Goal: Information Seeking & Learning: Learn about a topic

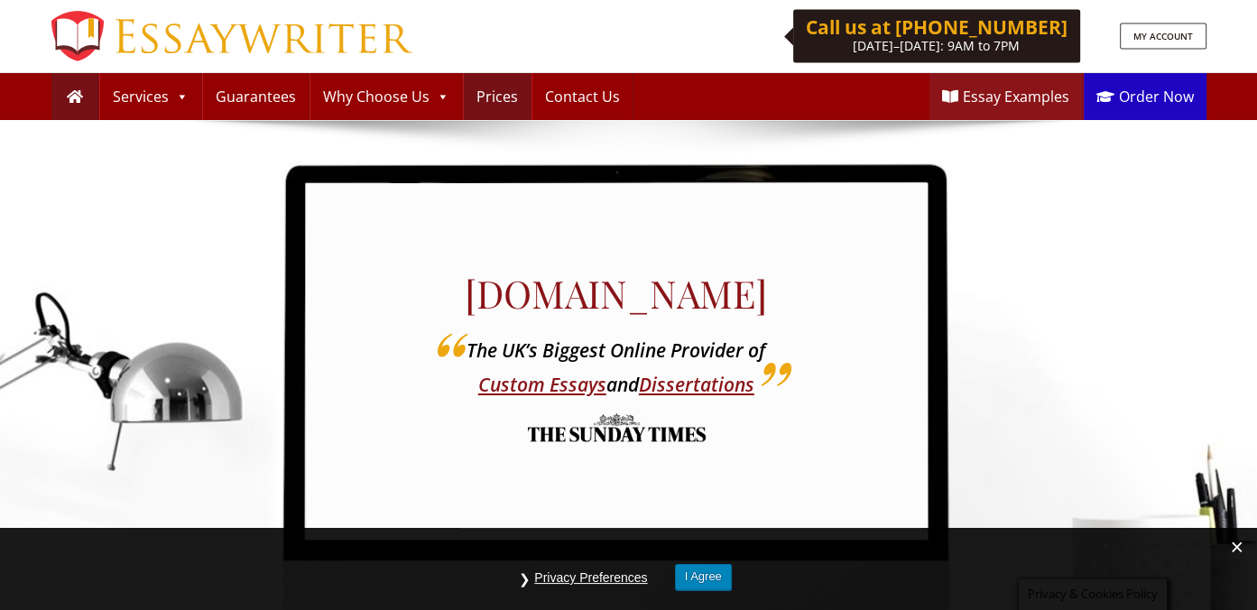
click at [480, 88] on link "Prices" at bounding box center [497, 96] width 67 height 47
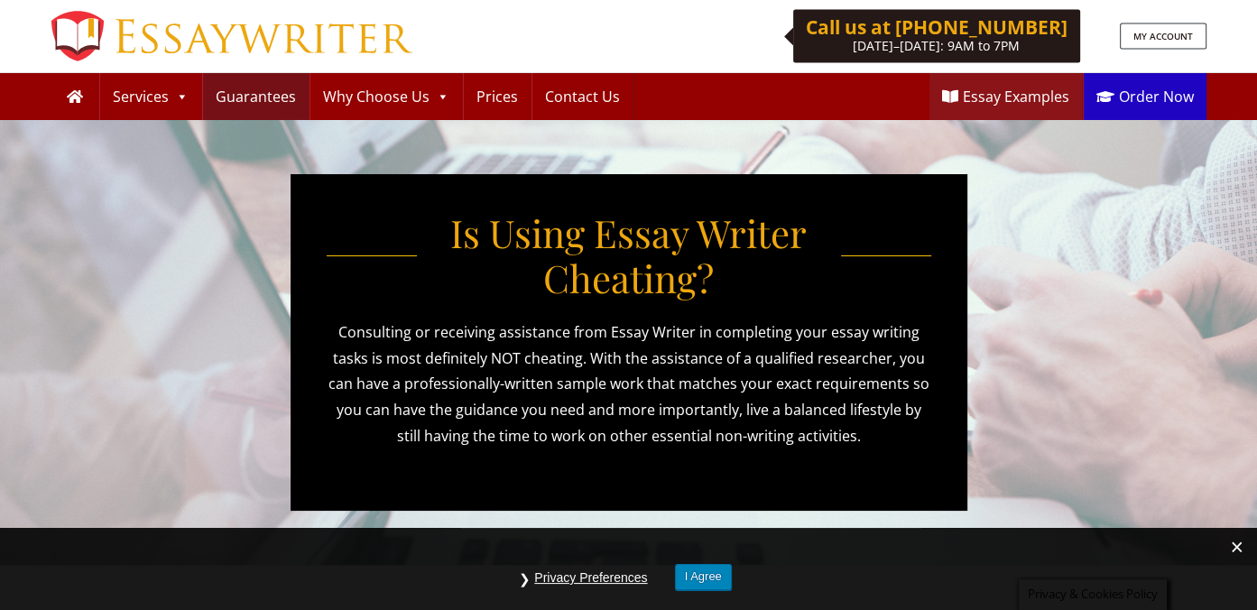
click at [248, 95] on link "Guarantees" at bounding box center [256, 96] width 106 height 47
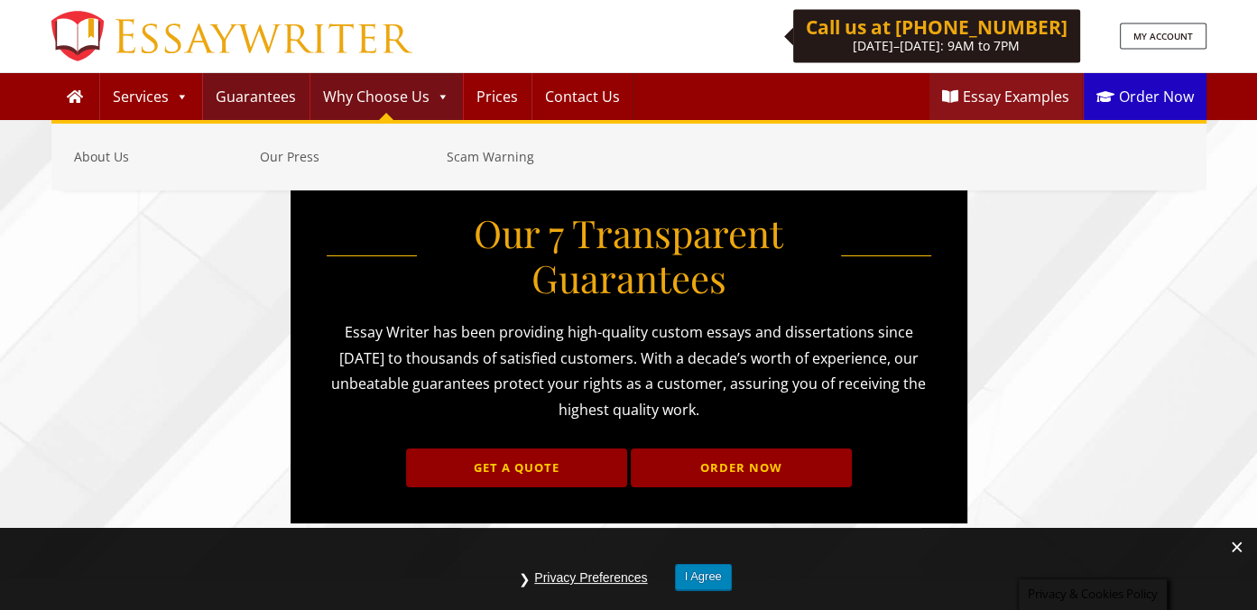
click at [355, 95] on link "Why Choose Us" at bounding box center [386, 96] width 152 height 47
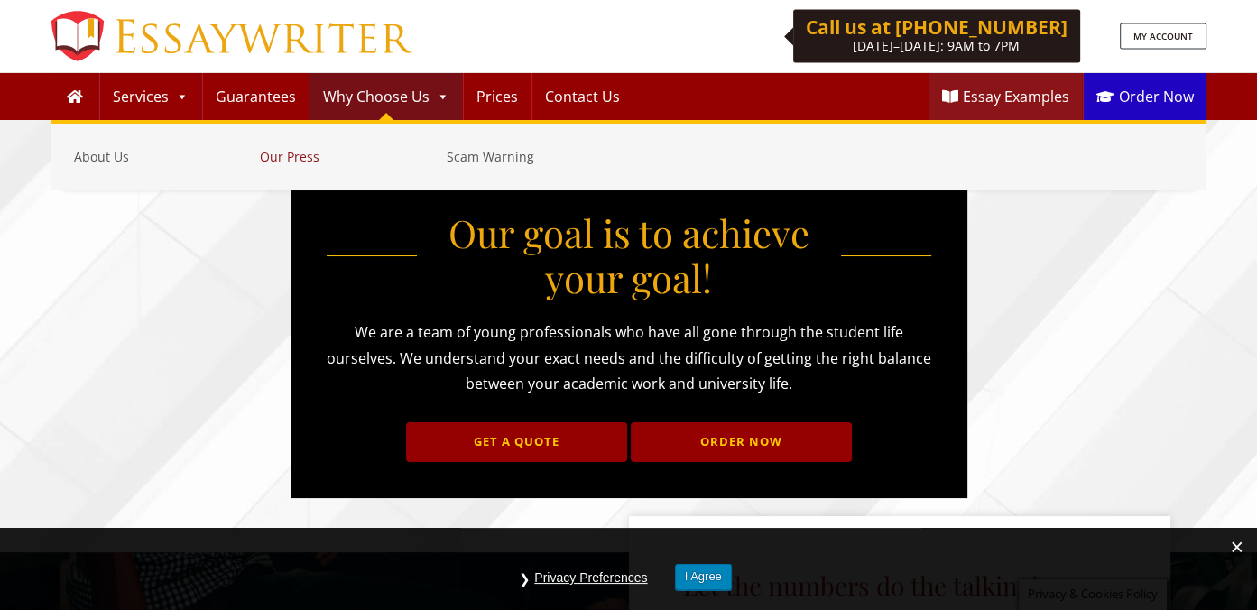
click at [305, 157] on link "Our Press" at bounding box center [349, 157] width 178 height 22
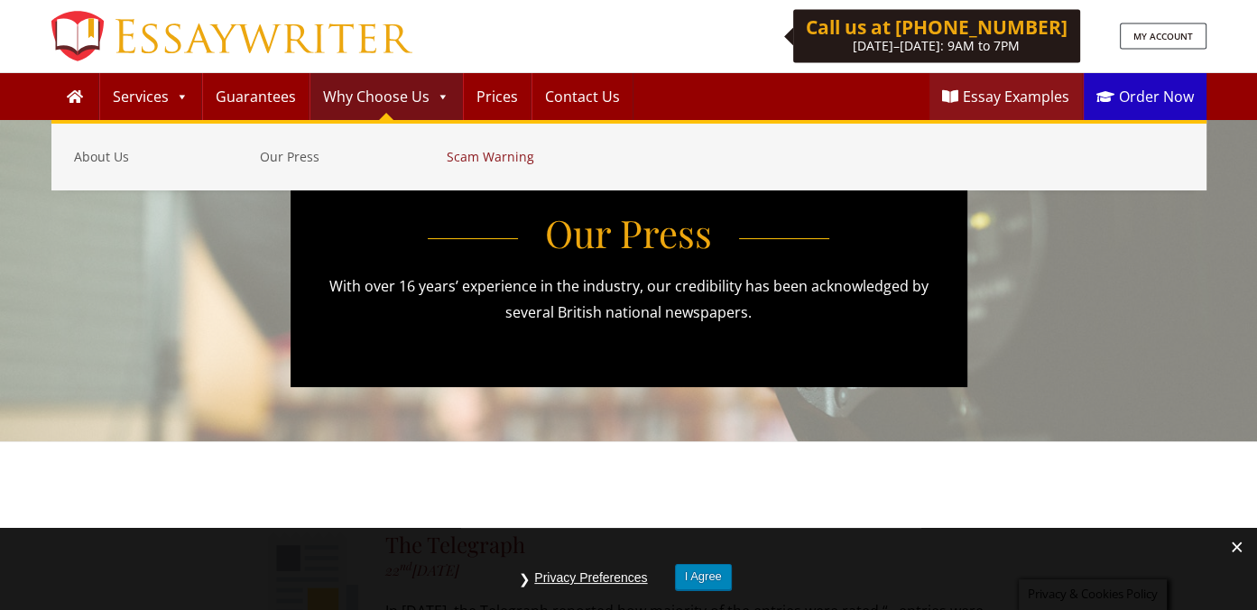
click at [510, 158] on link "Scam Warning" at bounding box center [535, 157] width 178 height 22
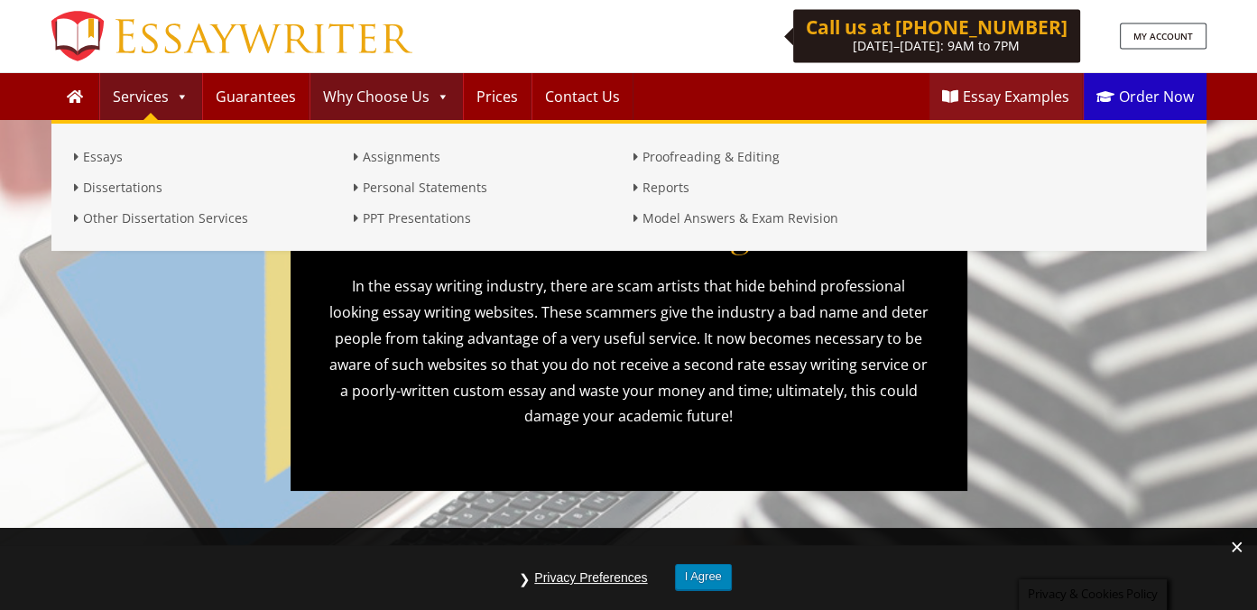
click at [132, 92] on link "Services" at bounding box center [150, 96] width 101 height 47
